Goal: Task Accomplishment & Management: Manage account settings

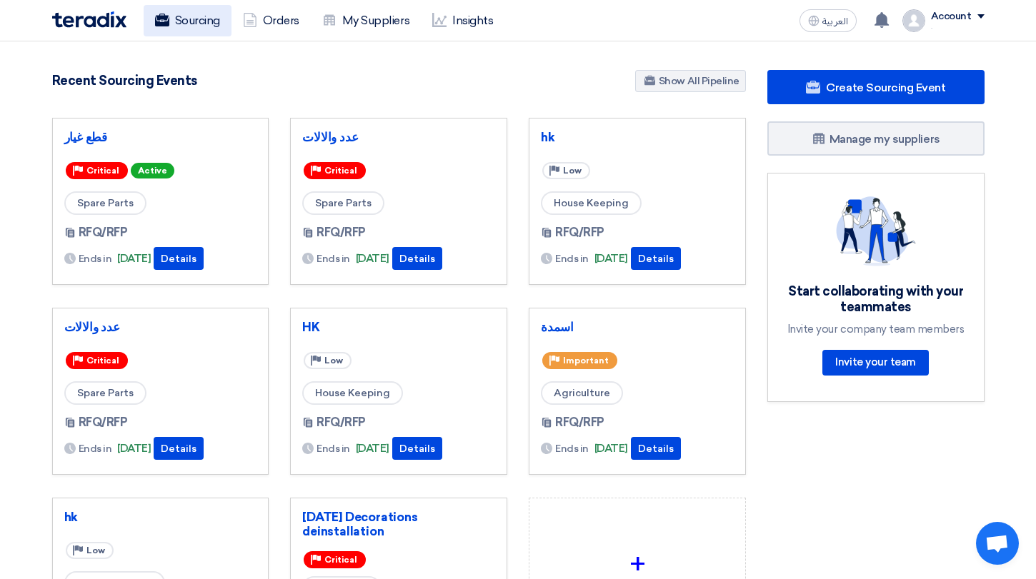
click at [179, 26] on link "Sourcing" at bounding box center [188, 20] width 88 height 31
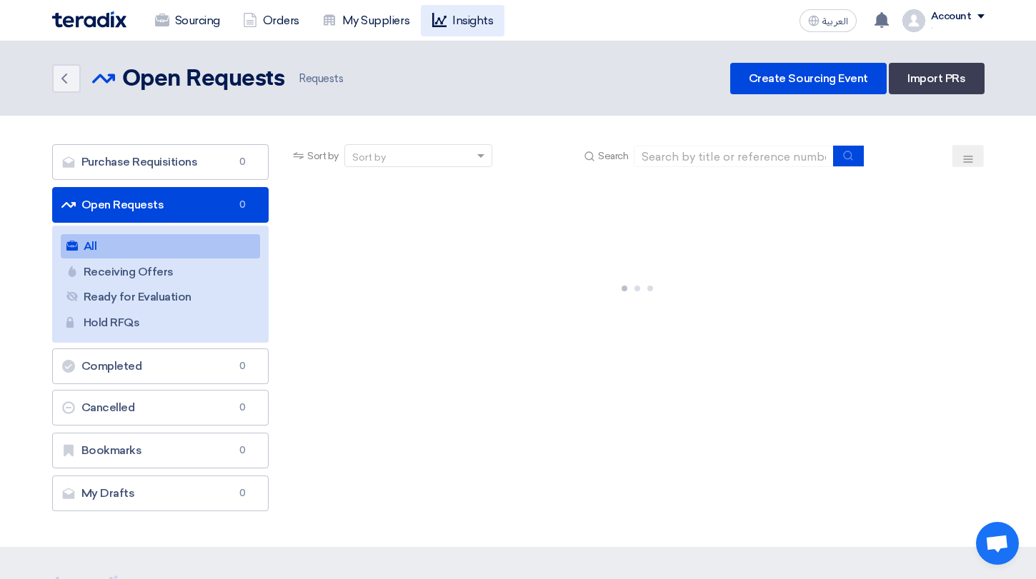
click at [479, 24] on link "Insights" at bounding box center [463, 20] width 84 height 31
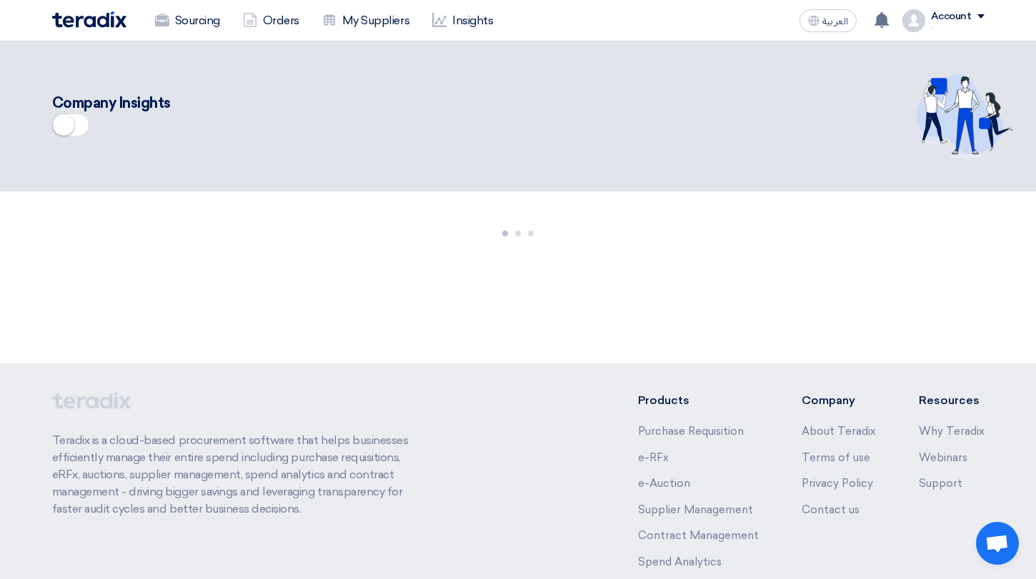
click at [62, 124] on small at bounding box center [63, 124] width 21 height 21
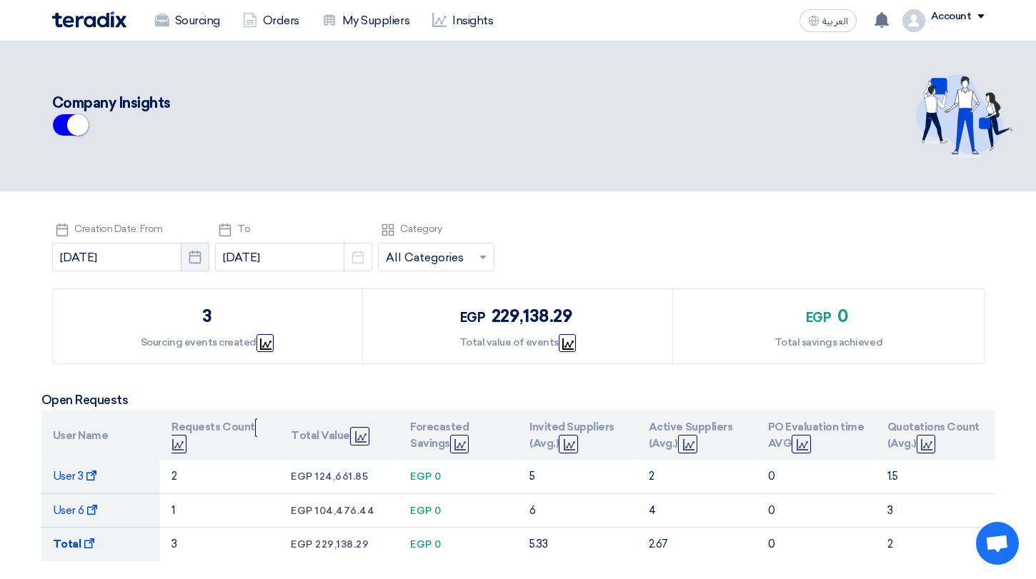
click at [181, 254] on button "Pick a date" at bounding box center [195, 257] width 29 height 29
select select "8"
select select "2025"
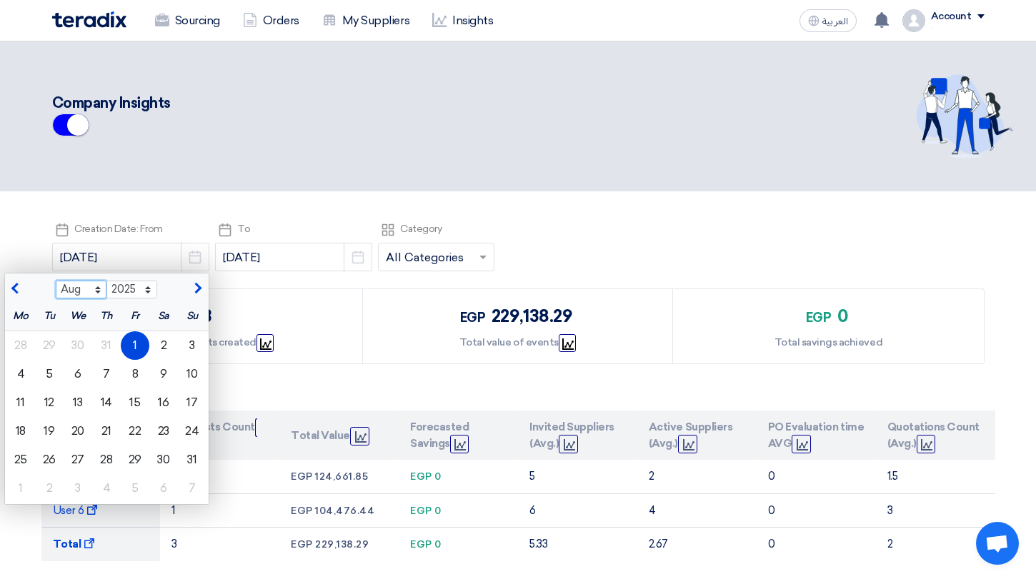
click at [59, 283] on select "Jan Feb Mar Apr May Jun Jul Aug Sep Oct Nov Dec" at bounding box center [81, 290] width 51 height 19
select select "7"
click at [56, 281] on select "Jan Feb Mar Apr May Jun Jul Aug Sep Oct Nov Dec" at bounding box center [81, 290] width 51 height 19
drag, startPoint x: 32, startPoint y: 346, endPoint x: 64, endPoint y: 363, distance: 35.8
click at [35, 346] on div "1" at bounding box center [49, 346] width 29 height 29
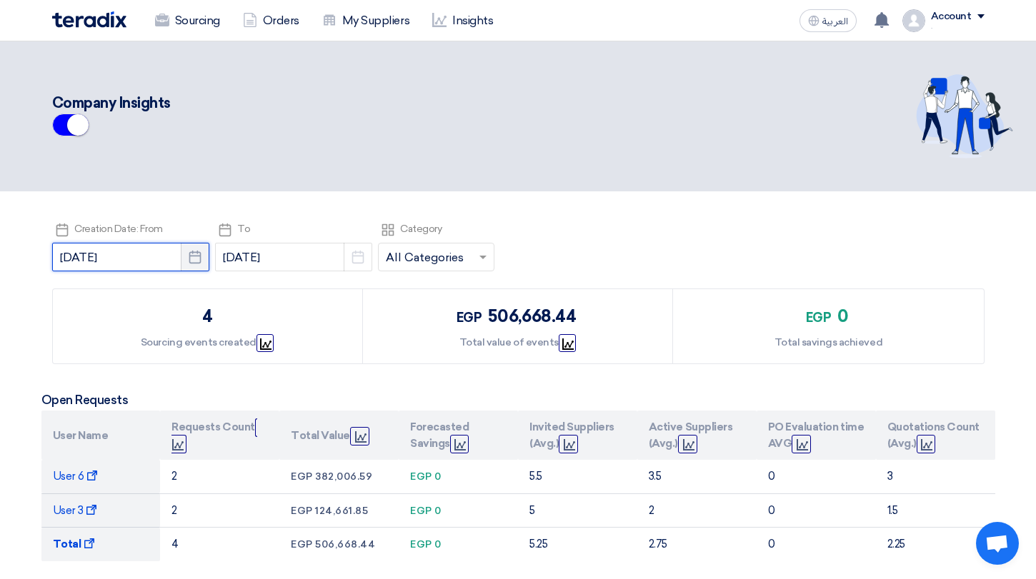
click at [161, 259] on input "2025-07-01" at bounding box center [130, 257] width 157 height 29
select select "7"
select select "2025"
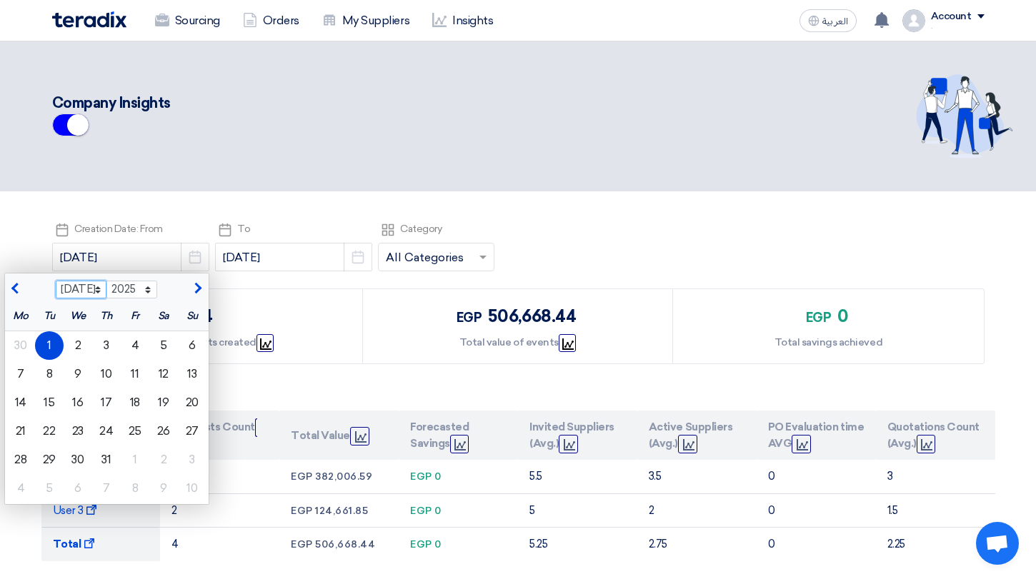
click at [68, 290] on select "Jan Feb Mar Apr May Jun Jul Aug Sep Oct Nov Dec" at bounding box center [81, 290] width 51 height 19
select select "6"
click at [56, 281] on select "Jan Feb Mar Apr May Jun Jul Aug Sep Oct Nov Dec" at bounding box center [81, 290] width 51 height 19
drag, startPoint x: 173, startPoint y: 343, endPoint x: 216, endPoint y: 415, distance: 84.3
click at [178, 343] on div "1" at bounding box center [192, 346] width 29 height 29
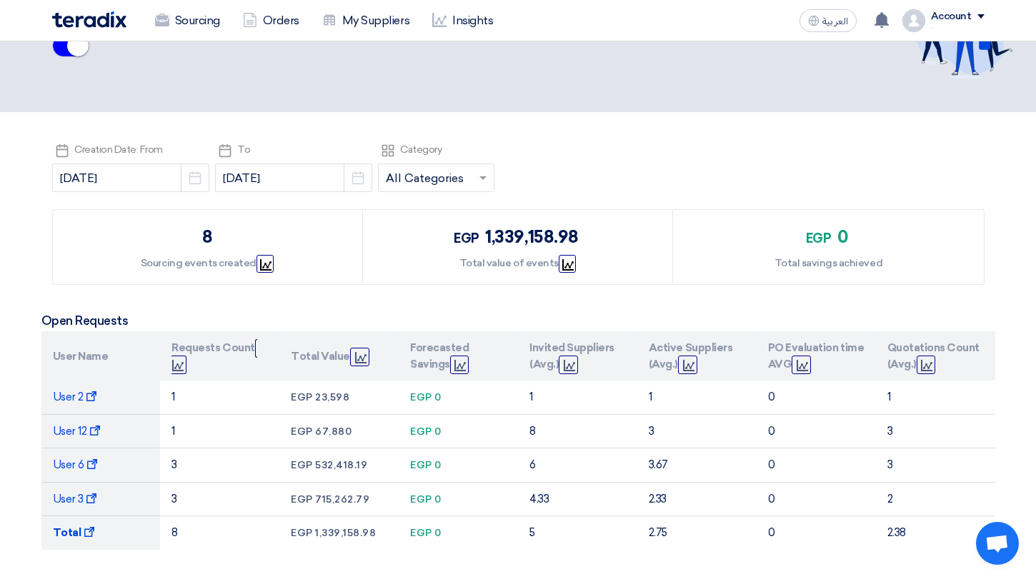
scroll to position [79, 0]
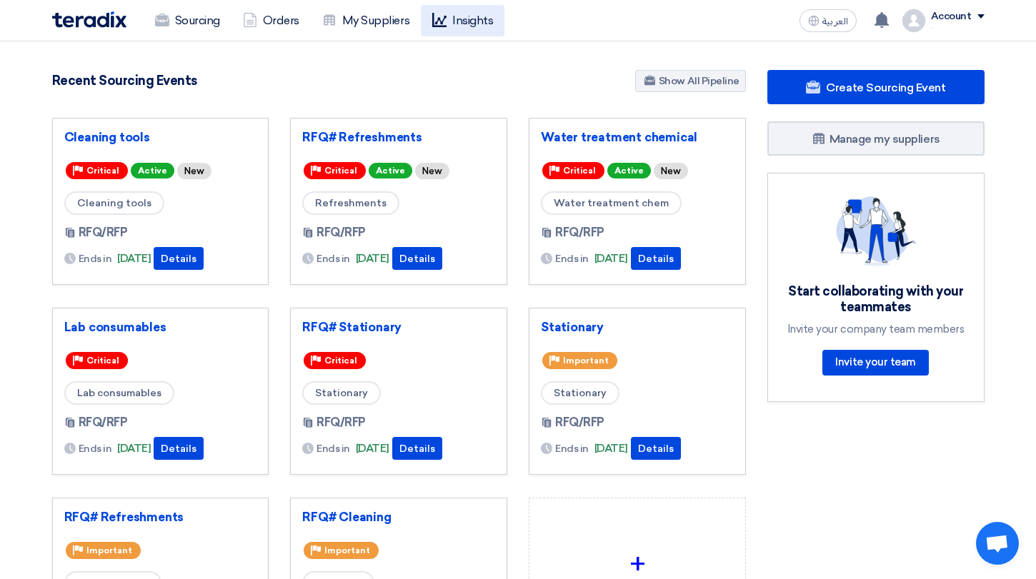
click at [489, 19] on link "Insights" at bounding box center [463, 20] width 84 height 31
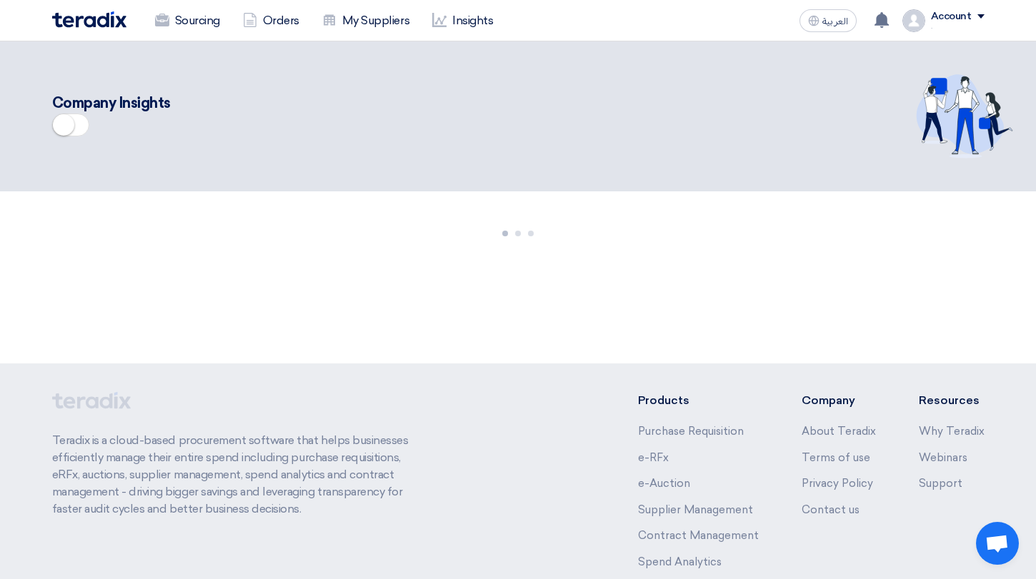
click at [106, 131] on div "Company Insights" at bounding box center [378, 116] width 653 height 49
click at [86, 129] on span at bounding box center [70, 125] width 37 height 23
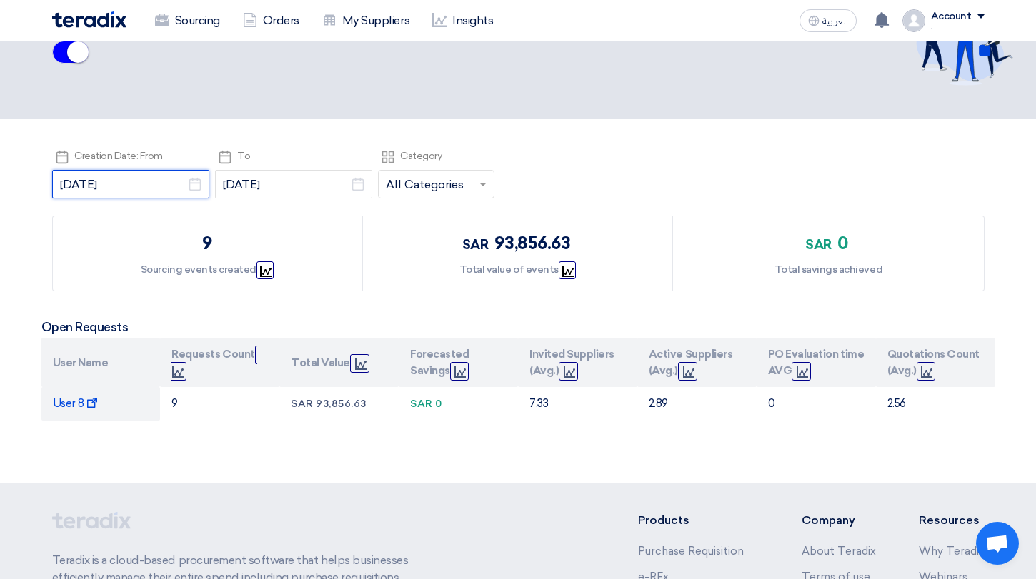
click at [157, 174] on input "2025-08-01" at bounding box center [130, 184] width 157 height 29
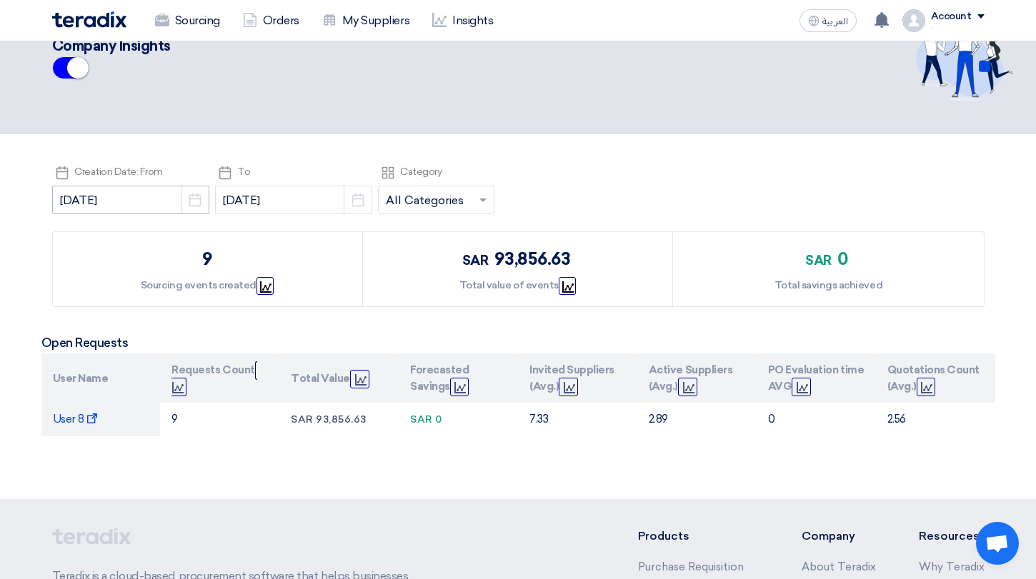
select select "8"
select select "2025"
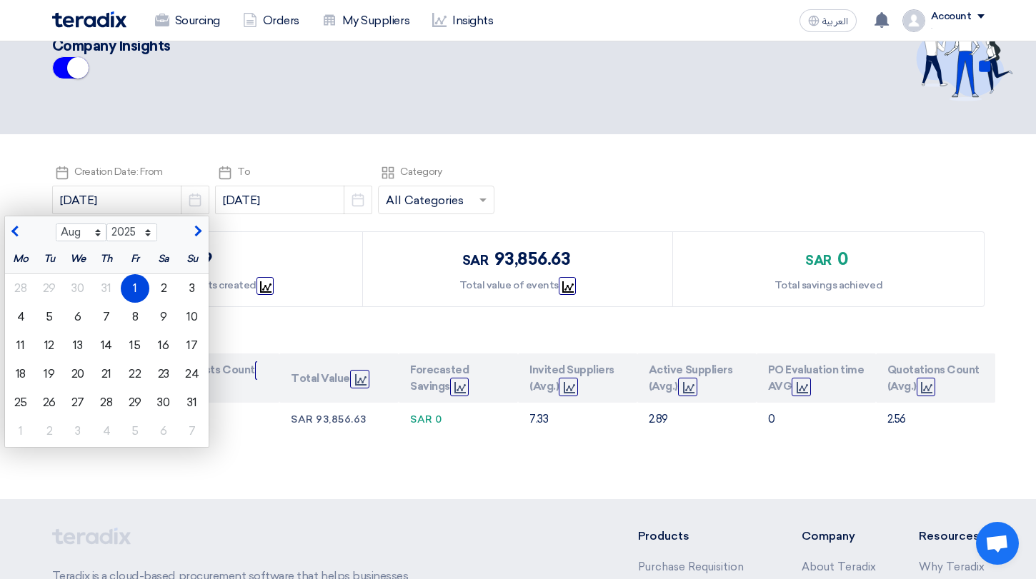
scroll to position [44, 0]
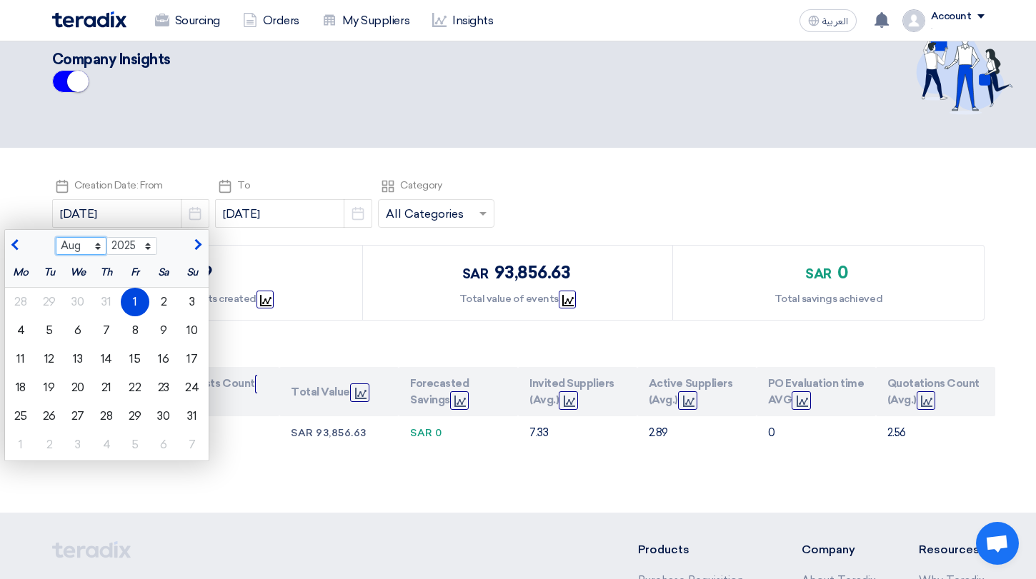
click at [73, 245] on select "Jan Feb Mar Apr May Jun Jul Aug Sep Oct Nov Dec" at bounding box center [81, 246] width 51 height 19
select select "7"
click at [56, 237] on select "Jan Feb Mar Apr May Jun Jul Aug Sep Oct Nov Dec" at bounding box center [81, 246] width 51 height 19
click at [35, 300] on div "1" at bounding box center [49, 302] width 29 height 29
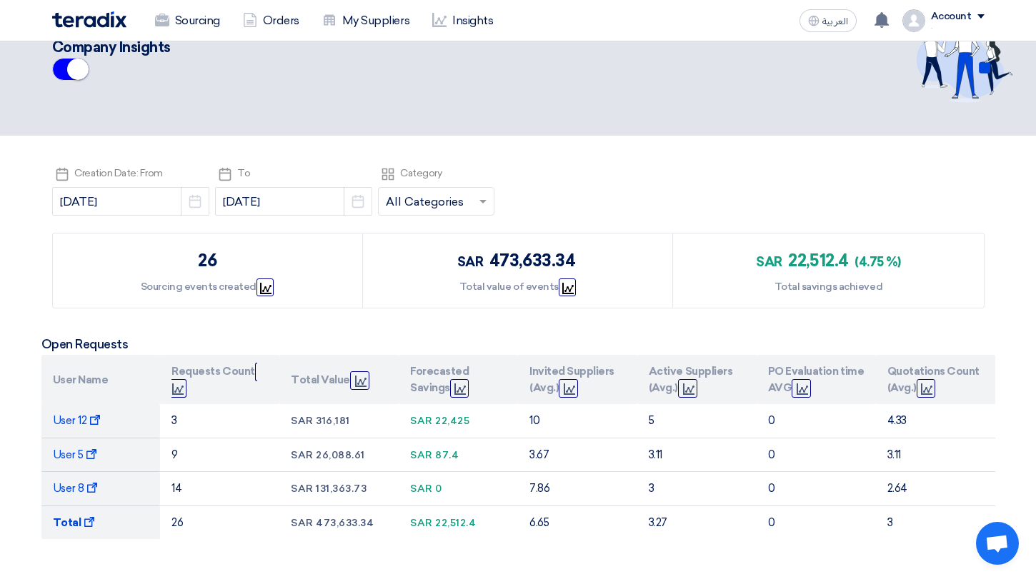
scroll to position [49, 0]
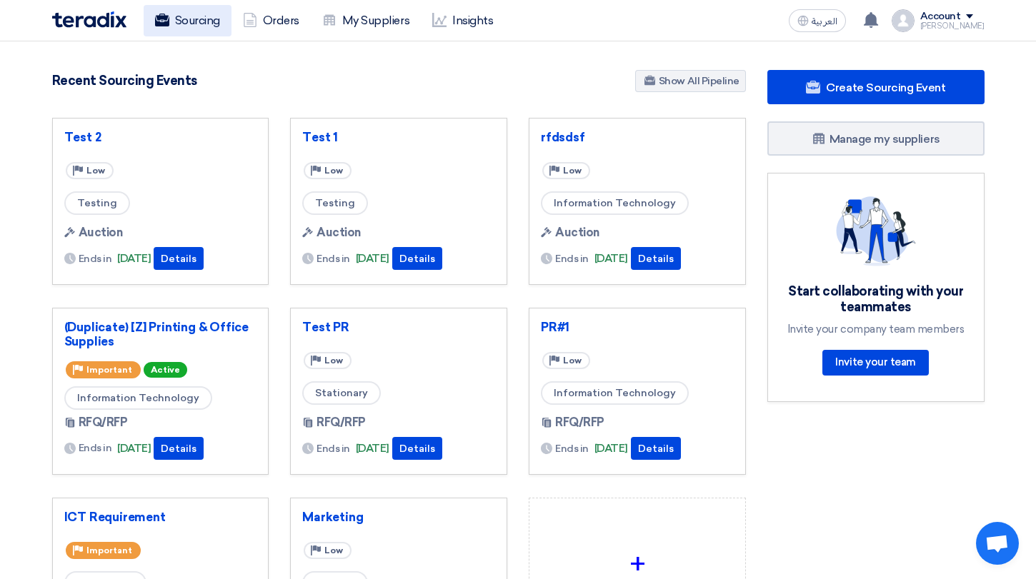
click at [199, 12] on link "Sourcing" at bounding box center [188, 20] width 88 height 31
click at [199, 30] on link "Sourcing" at bounding box center [188, 20] width 88 height 31
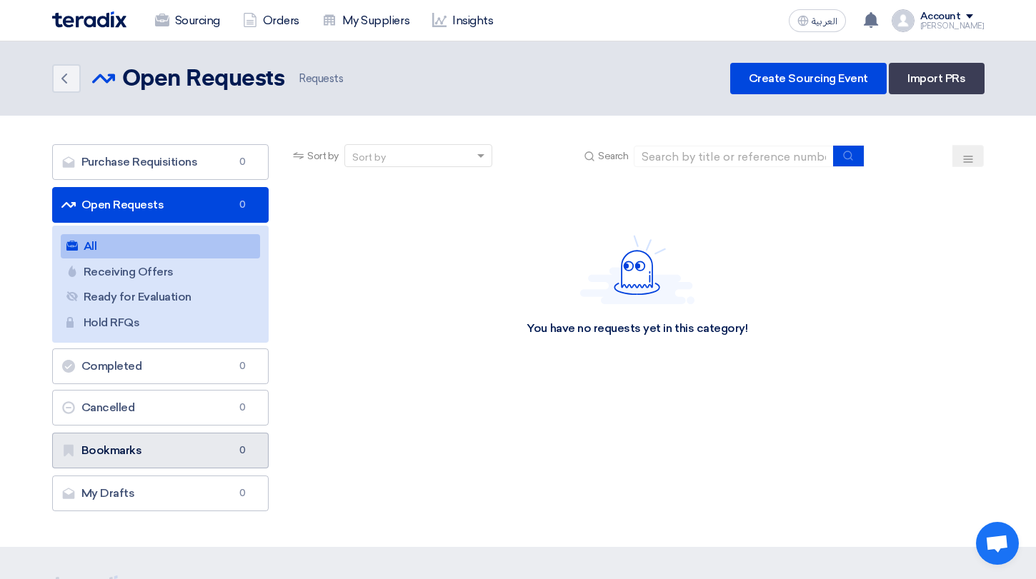
scroll to position [1, 0]
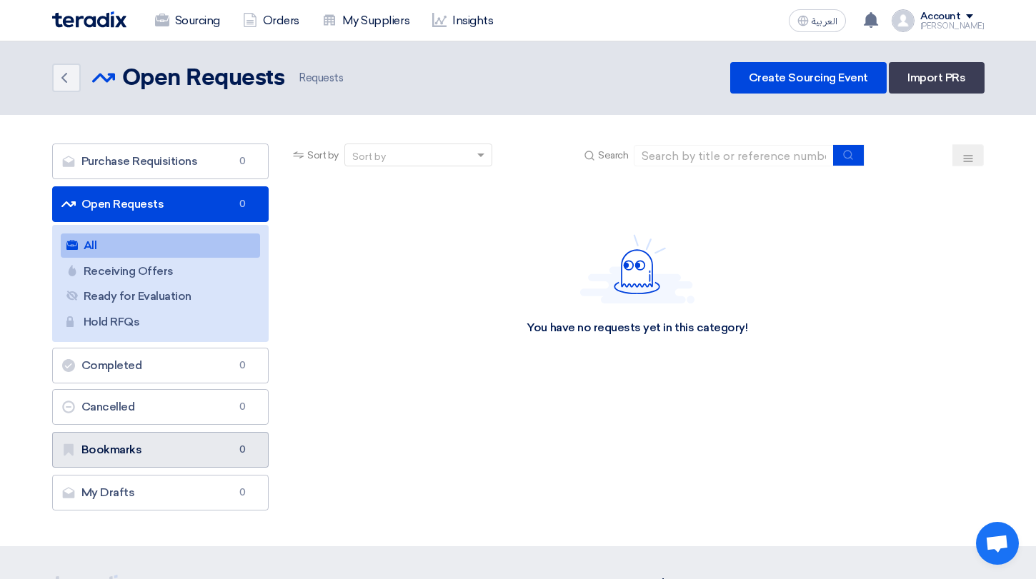
click at [176, 464] on link "Bookmarks Bookmarks 0" at bounding box center [160, 450] width 217 height 36
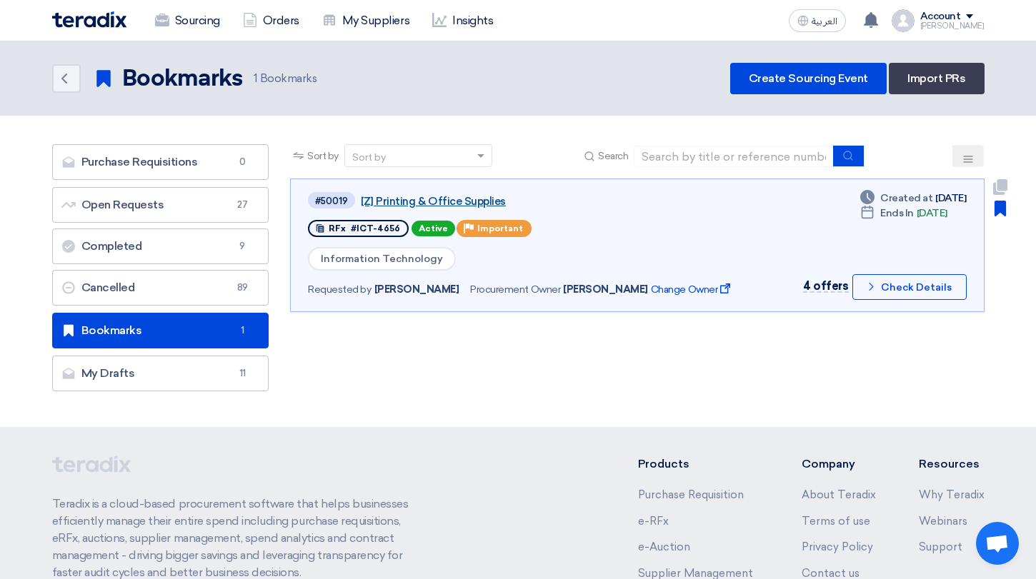
click at [426, 200] on link "[Z] Printing & Office Supplies" at bounding box center [539, 201] width 357 height 13
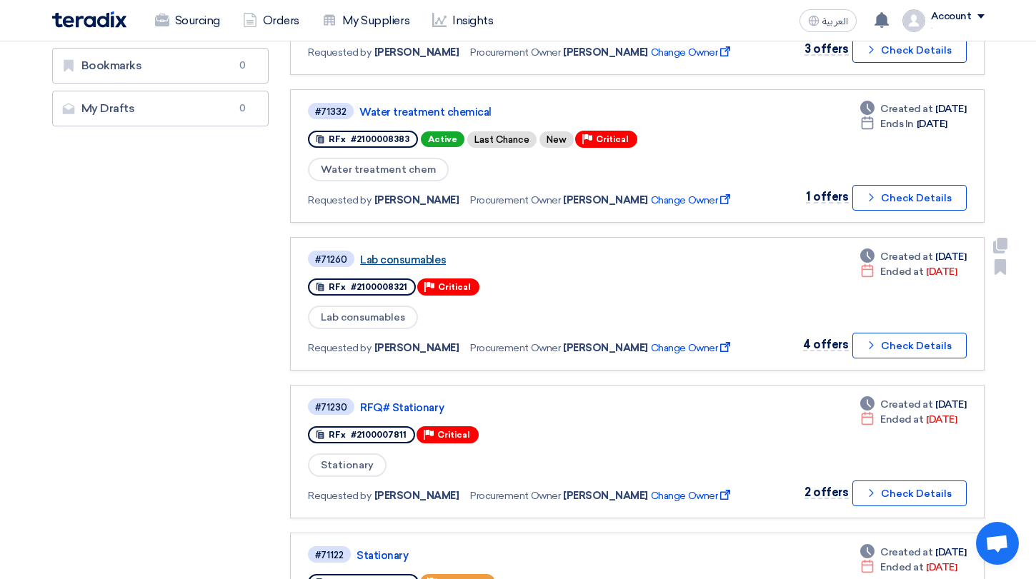
scroll to position [385, 0]
click at [437, 260] on link "Lab consumables" at bounding box center [538, 260] width 357 height 13
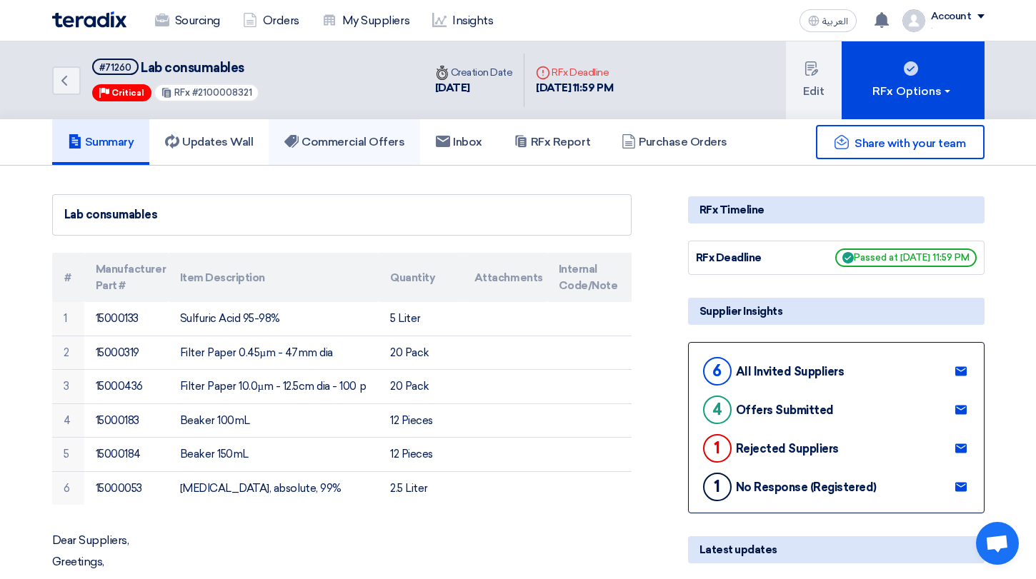
click at [395, 140] on h5 "Commercial Offers" at bounding box center [344, 142] width 120 height 14
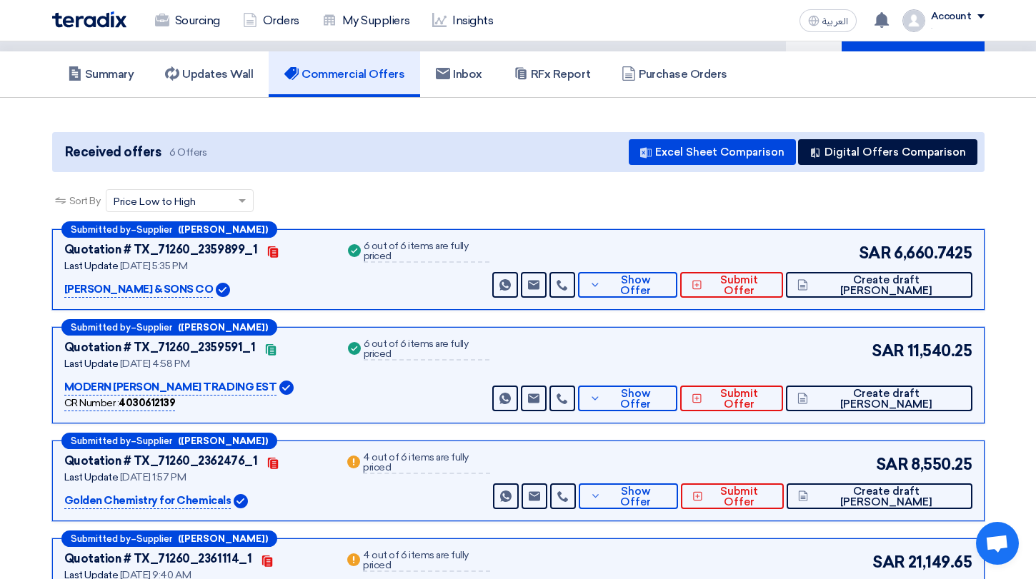
scroll to position [71, 0]
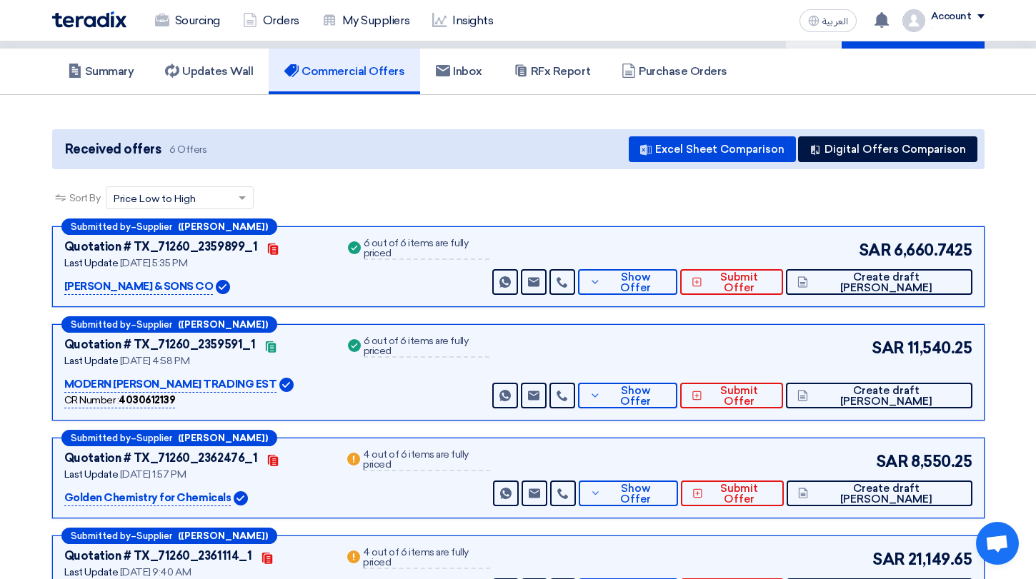
click at [928, 169] on div "Received offers 6 Offers Excel Sheet Comparison Digital Offers Comparison" at bounding box center [518, 149] width 932 height 40
click at [928, 143] on button "Digital Offers Comparison" at bounding box center [887, 149] width 179 height 26
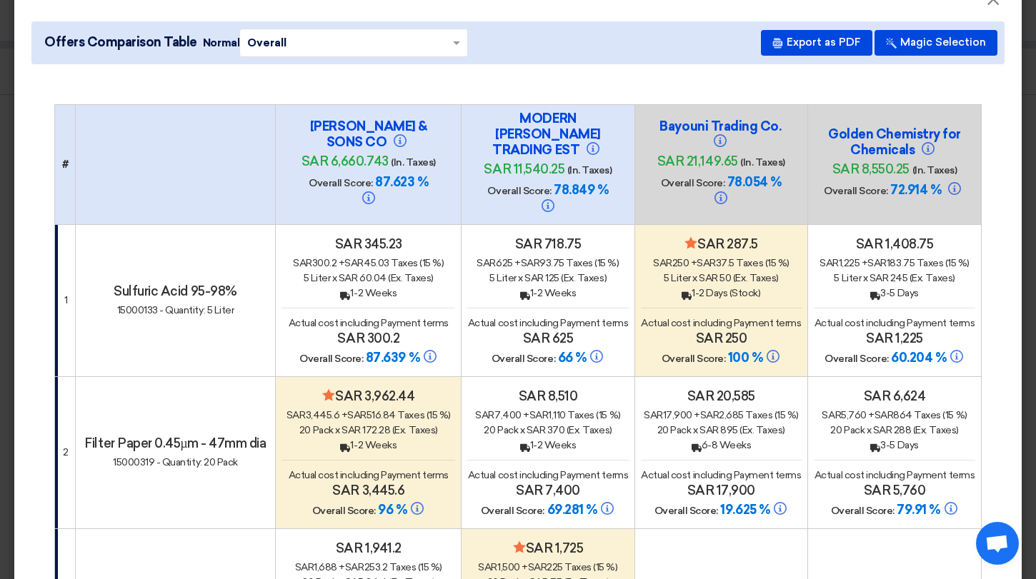
scroll to position [0, 0]
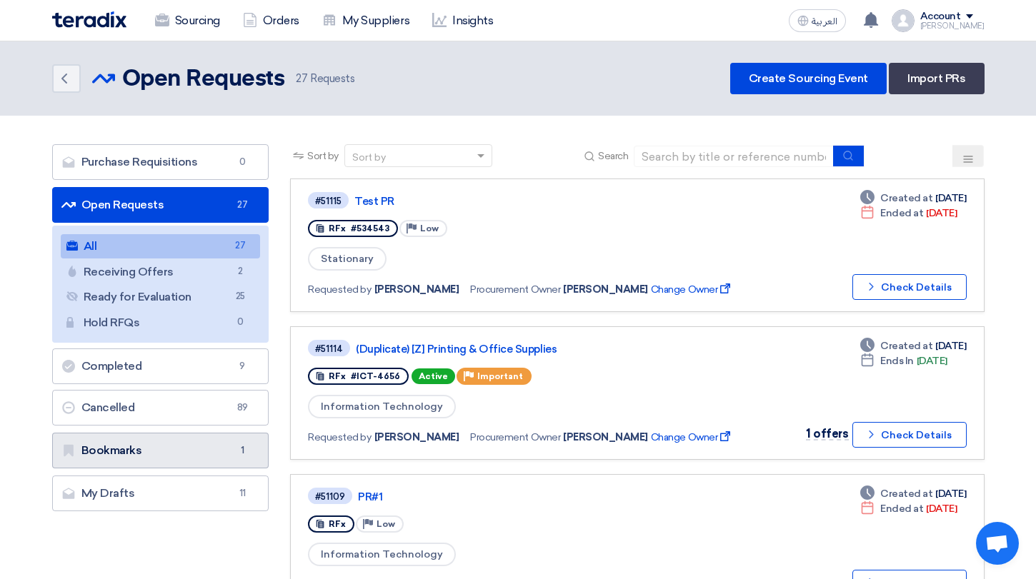
click at [188, 441] on link "Bookmarks Bookmarks 1" at bounding box center [160, 451] width 217 height 36
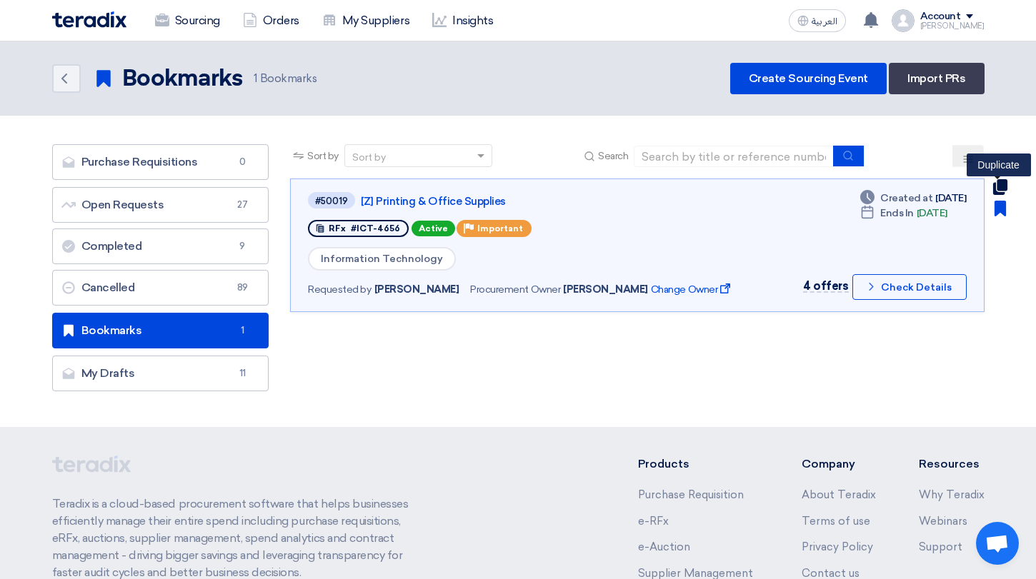
click at [1007, 189] on use at bounding box center [999, 187] width 14 height 16
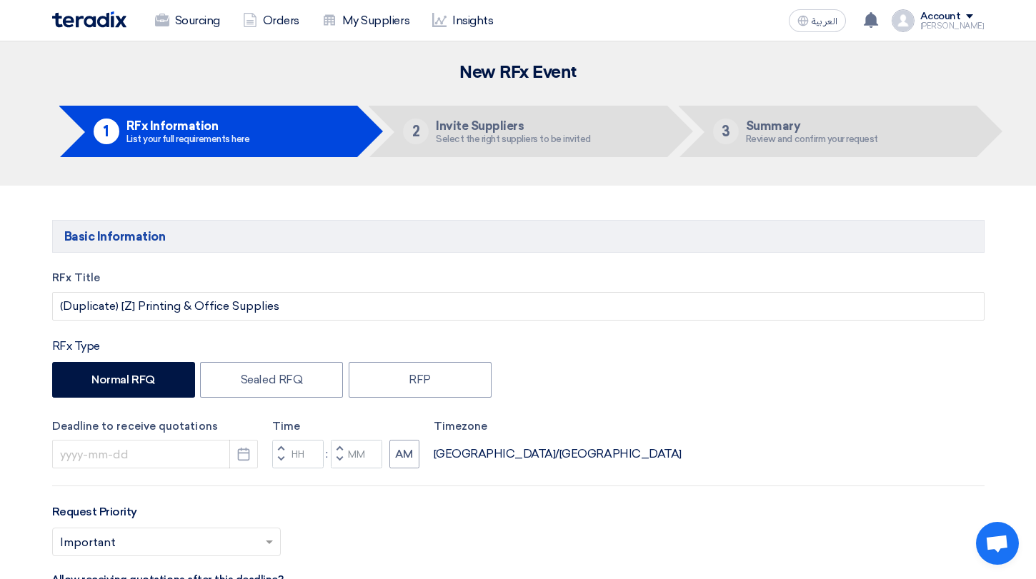
type input "[DATE]"
type input "05"
type input "00"
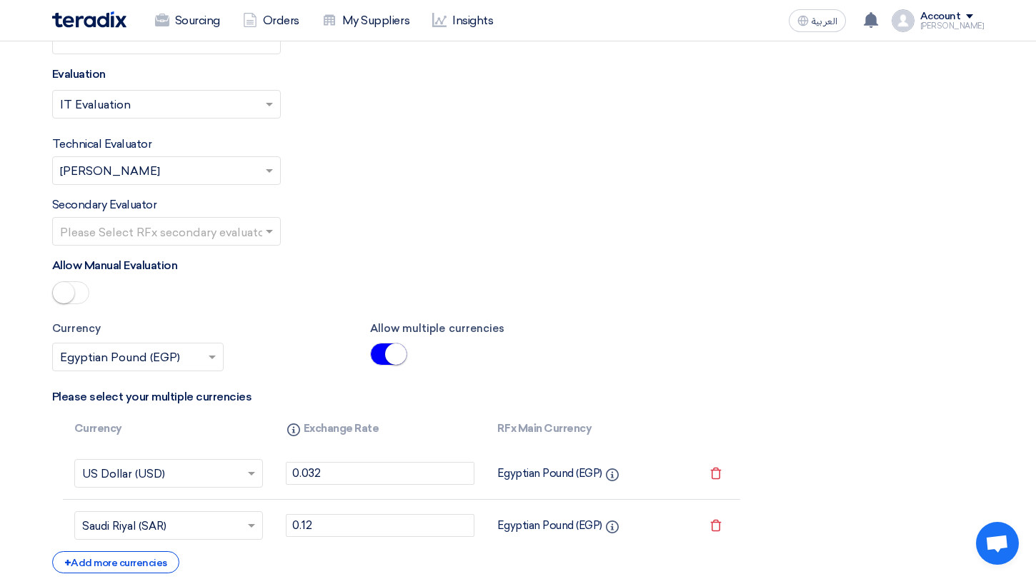
scroll to position [2417, 0]
drag, startPoint x: 956, startPoint y: 22, endPoint x: 934, endPoint y: 56, distance: 40.8
click at [957, 22] on div "Account [PERSON_NAME]" at bounding box center [952, 21] width 64 height 20
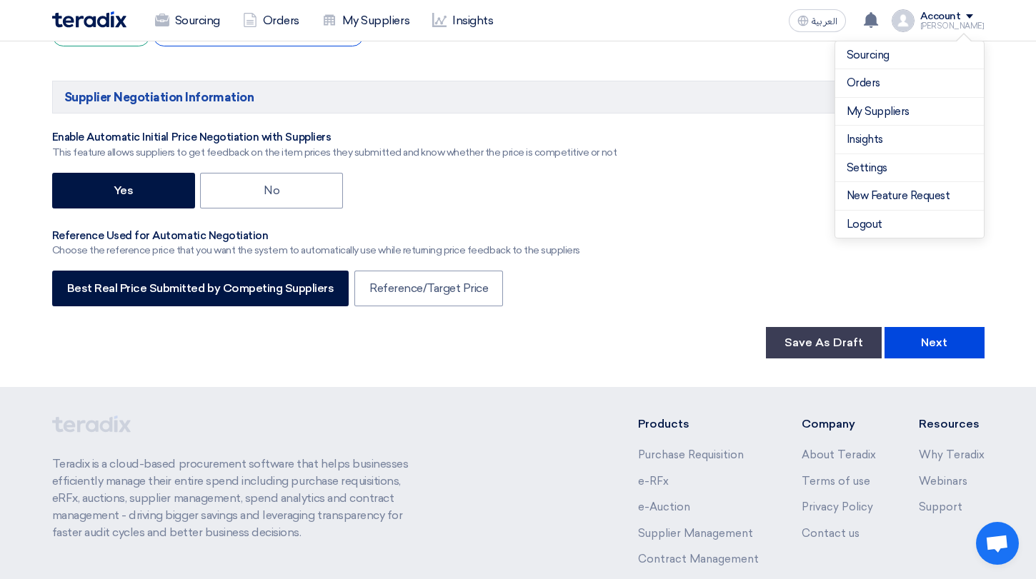
drag, startPoint x: 606, startPoint y: 333, endPoint x: 599, endPoint y: 332, distance: 7.2
click at [606, 416] on div "Teradix is a cloud-based procurement software that helps businesses efficiently…" at bounding box center [518, 529] width 932 height 226
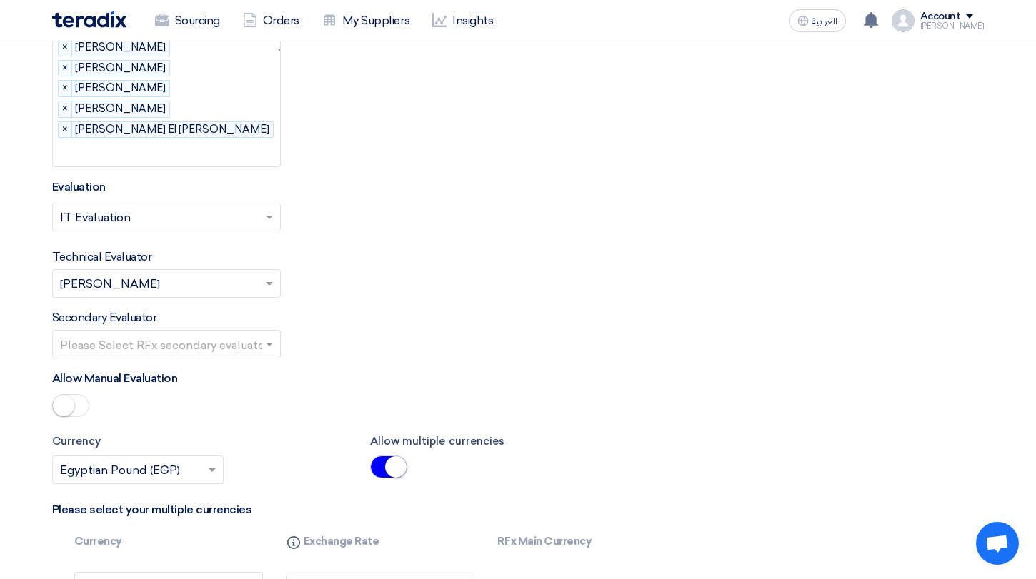
scroll to position [2298, 0]
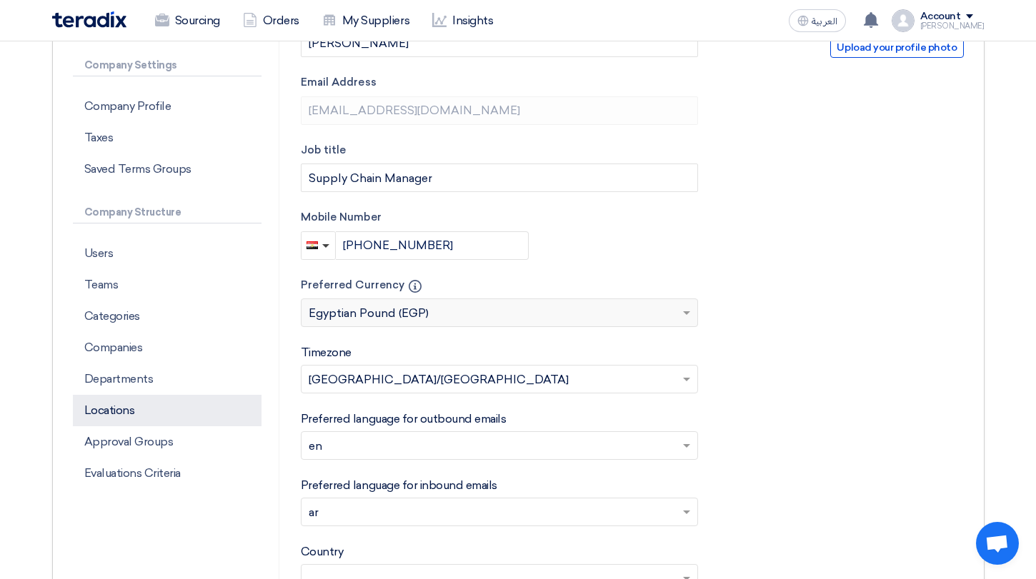
scroll to position [242, 0]
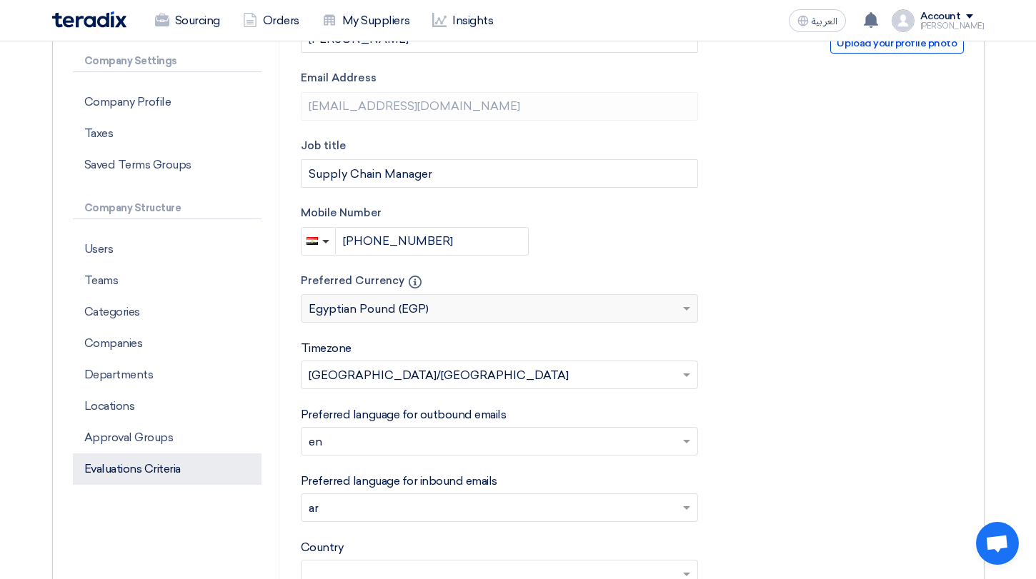
click at [147, 472] on p "Evaluations Criteria" at bounding box center [167, 469] width 189 height 31
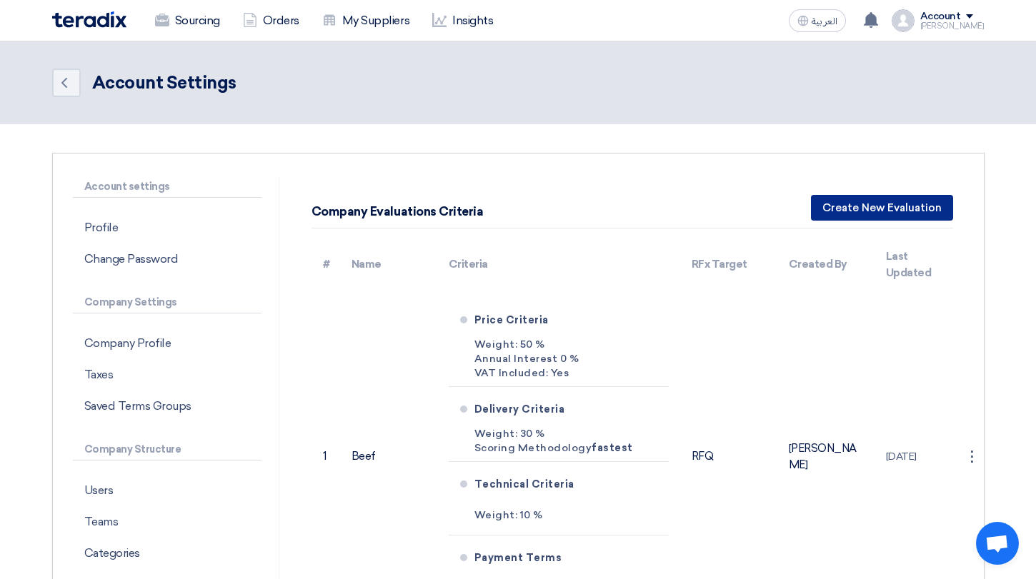
click at [906, 204] on button "Create New Evaluation" at bounding box center [882, 208] width 142 height 26
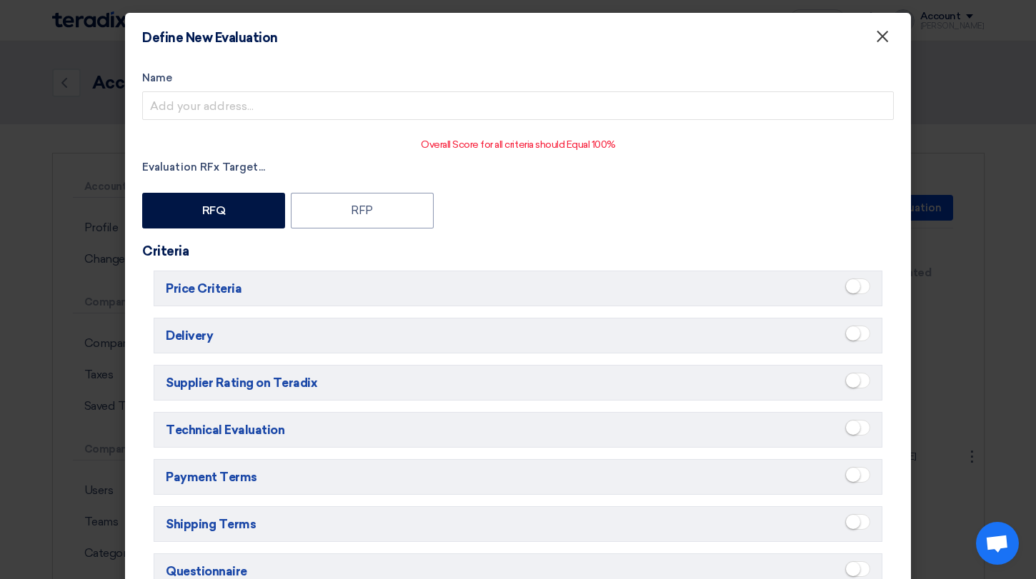
click at [877, 29] on span "×" at bounding box center [882, 40] width 14 height 29
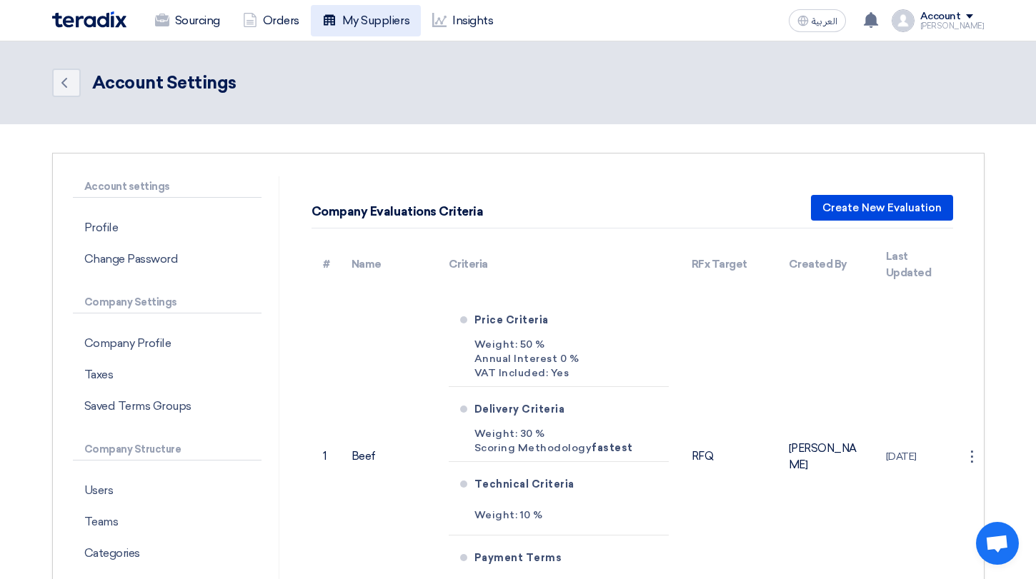
click at [373, 24] on link "My Suppliers" at bounding box center [366, 20] width 110 height 31
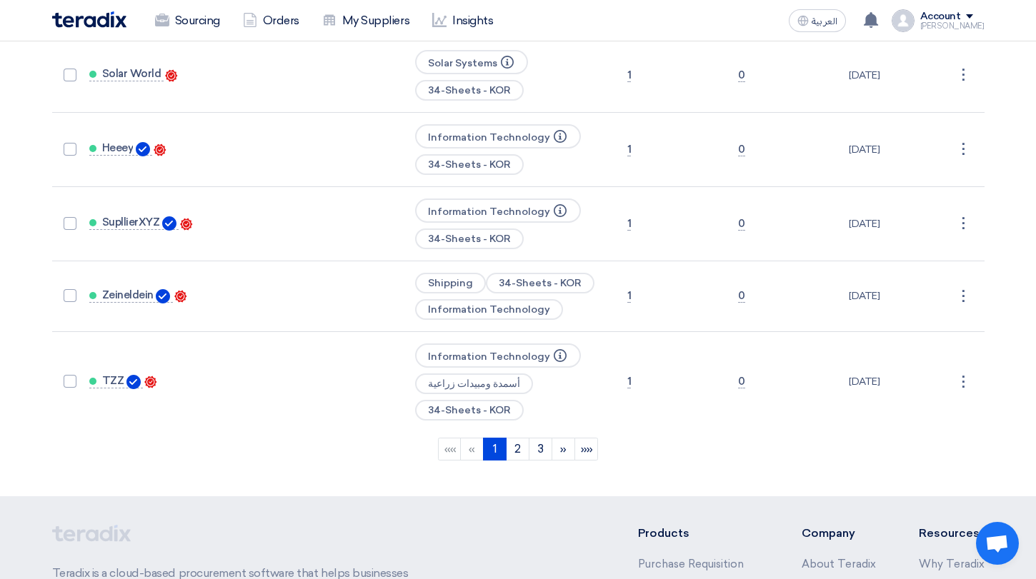
scroll to position [2997, 0]
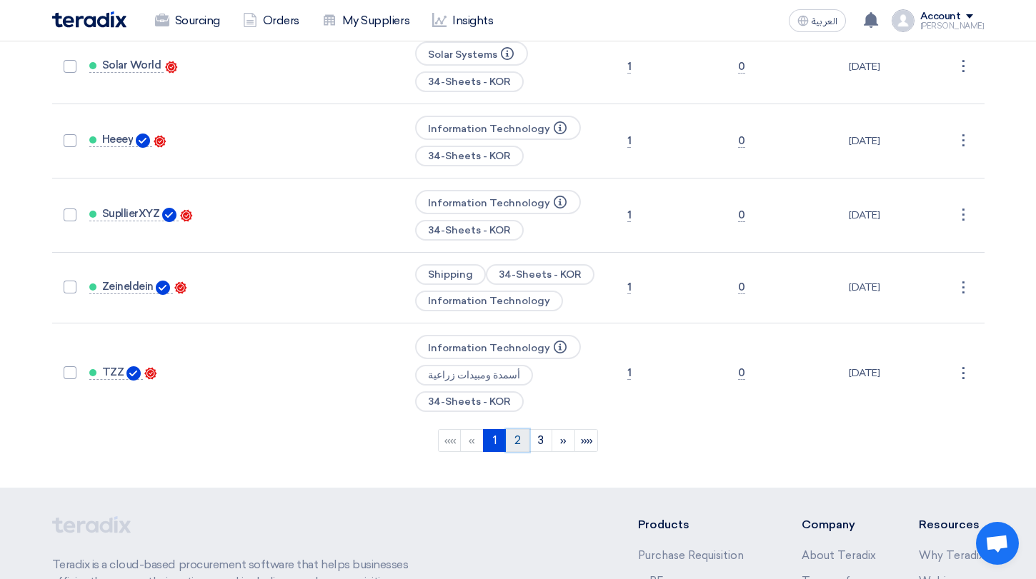
click at [519, 429] on link "2" at bounding box center [518, 440] width 24 height 23
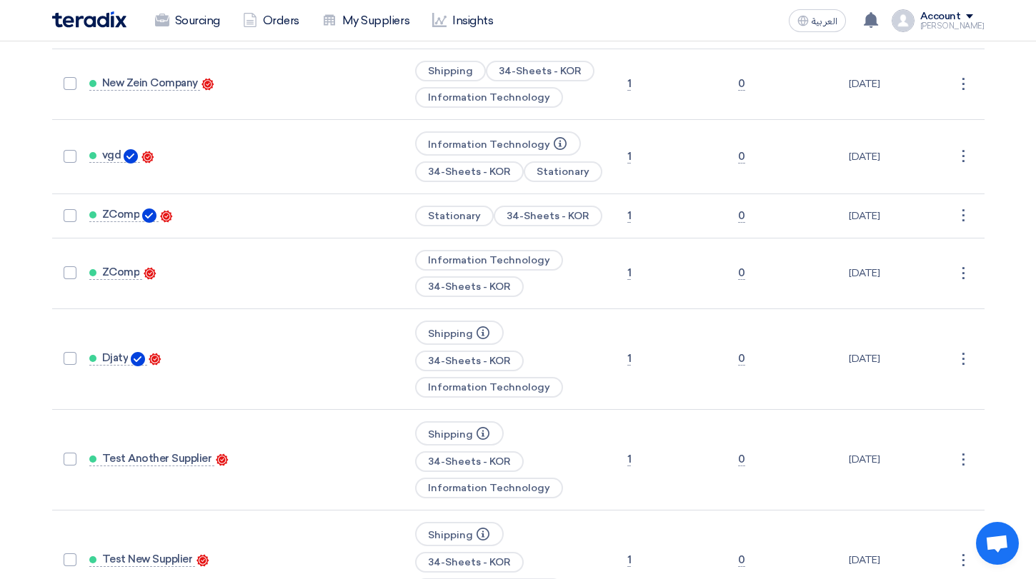
scroll to position [288, 0]
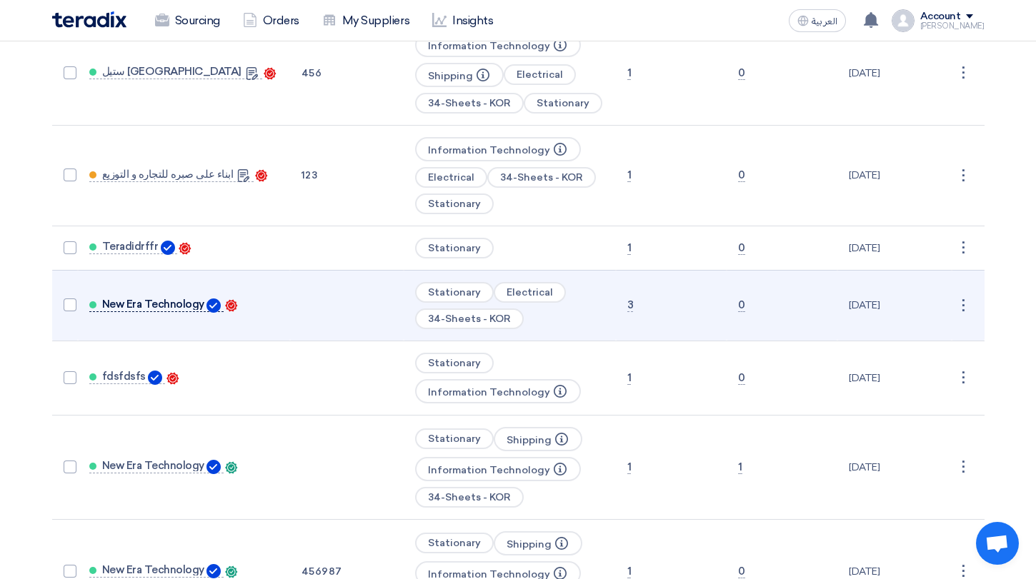
click at [189, 299] on span "New Era Technology" at bounding box center [153, 304] width 102 height 11
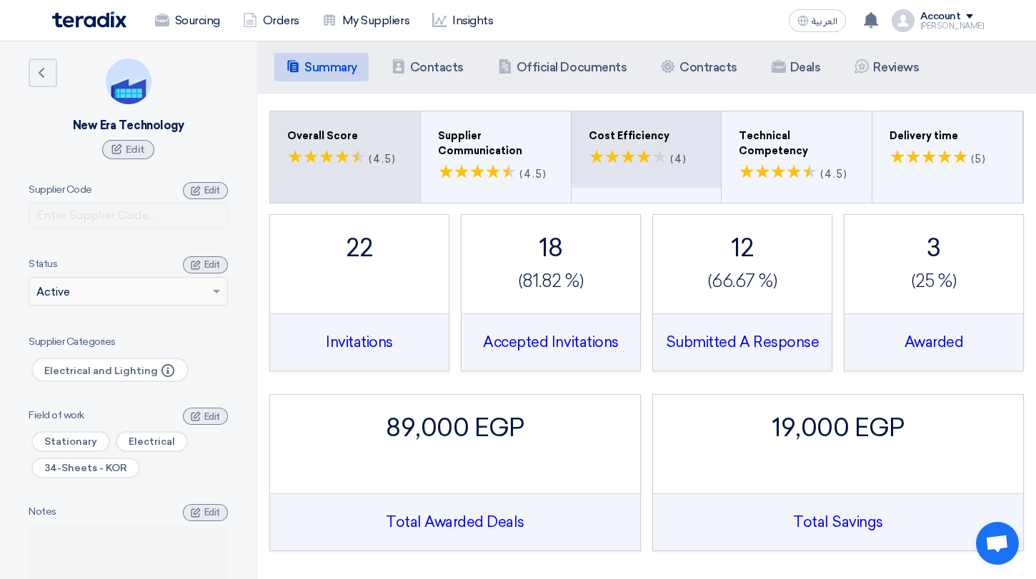
scroll to position [1, 0]
